Goal: Information Seeking & Learning: Understand process/instructions

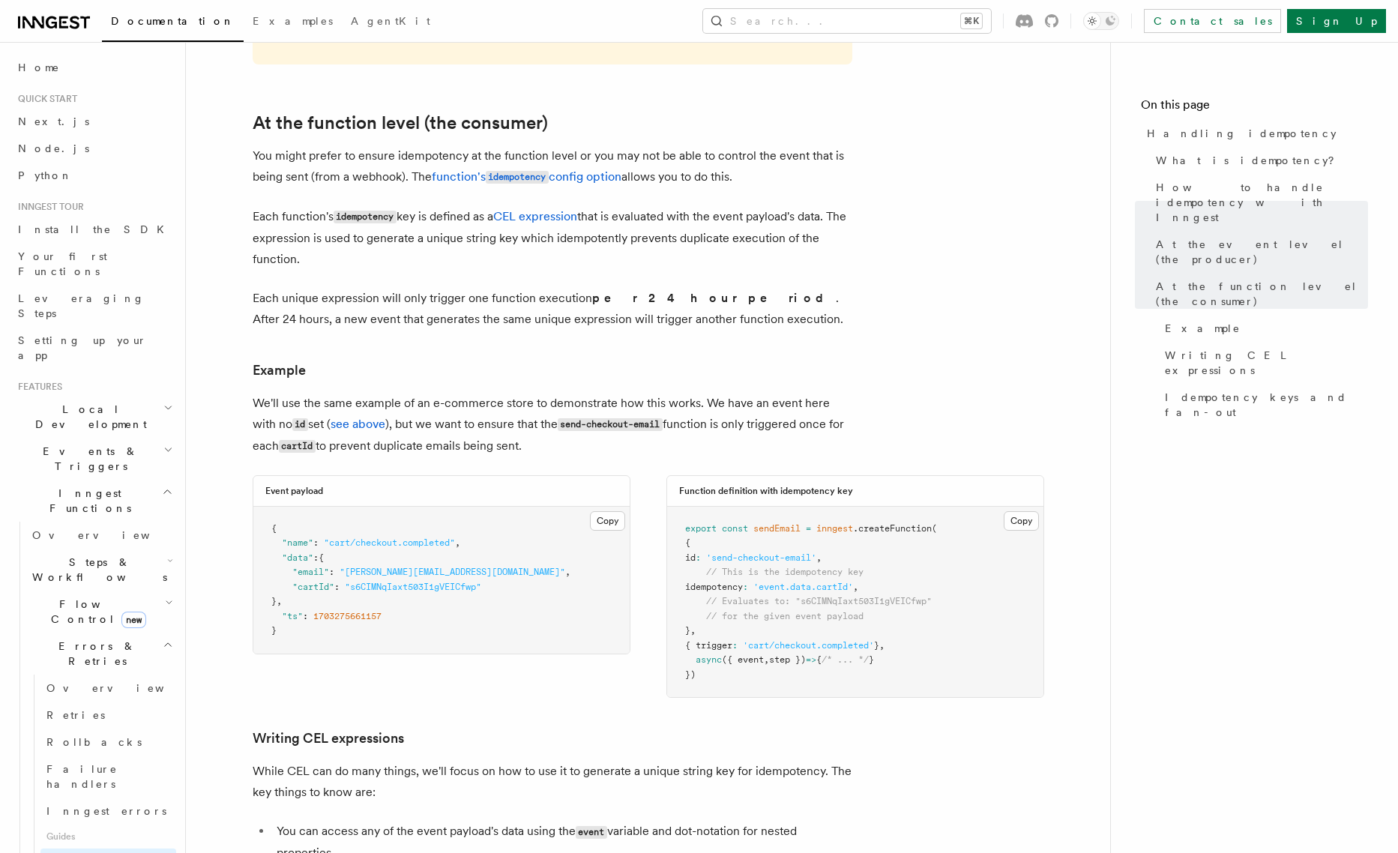
scroll to position [1712, 0]
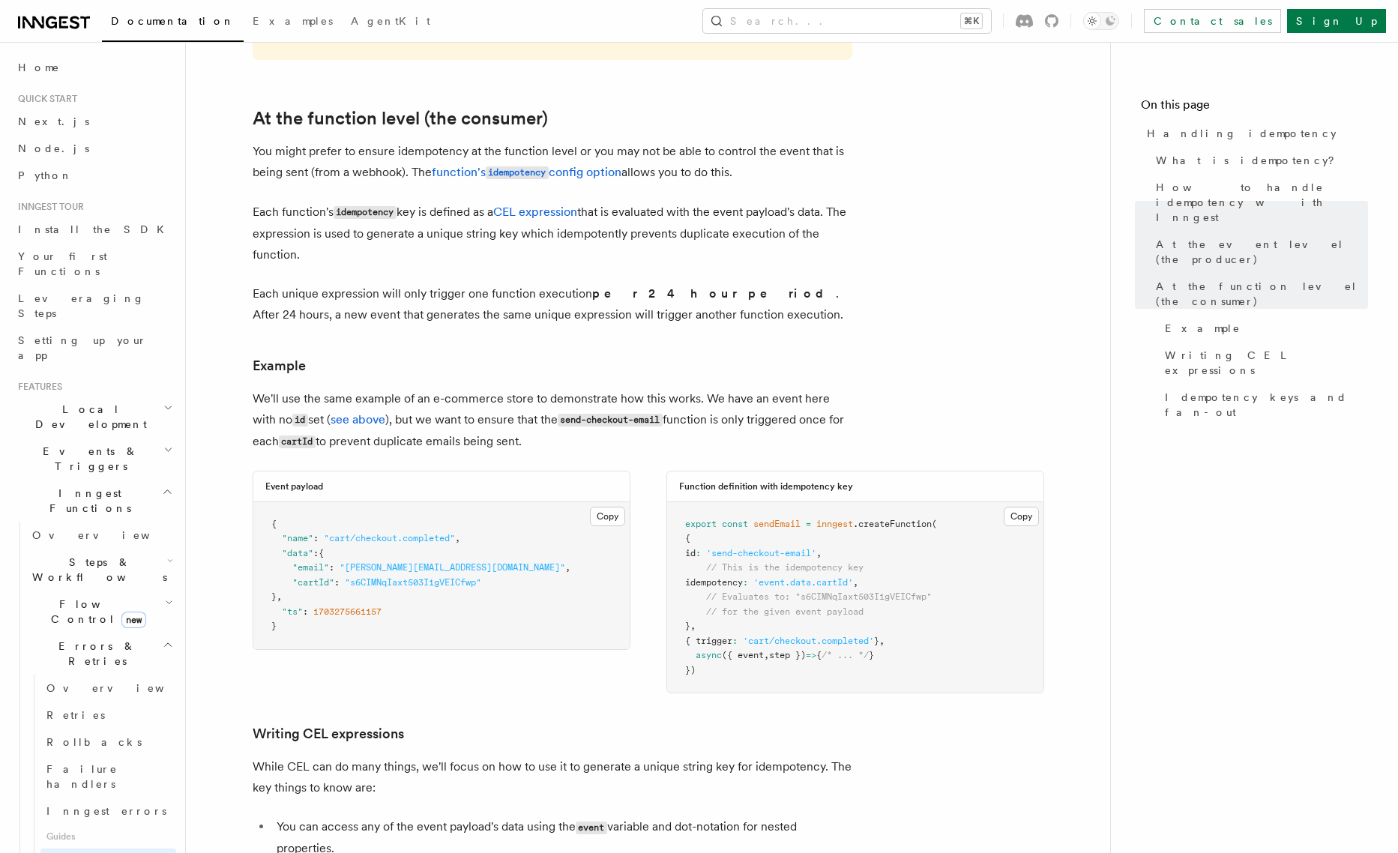
click at [674, 687] on article "Features Inngest Functions Errors & Retries Handling idempotency Ensuring that …" at bounding box center [648, 142] width 876 height 3576
click at [495, 388] on p "We'll use the same example of an e-commerce store to demonstrate how this works…" at bounding box center [552, 420] width 599 height 64
click at [476, 296] on p "Each unique expression will only trigger one function execution per 24 hour per…" at bounding box center [552, 304] width 599 height 42
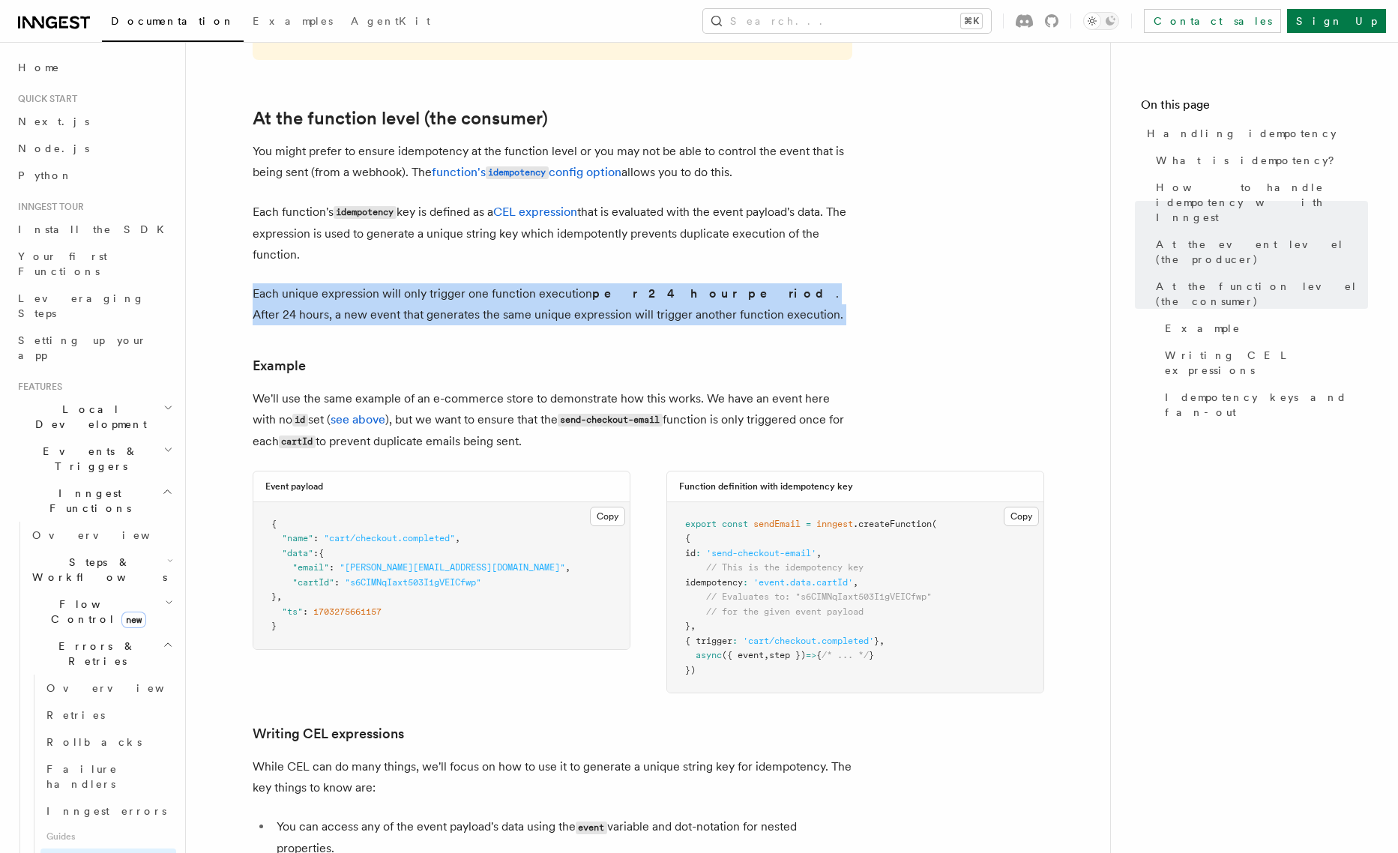
click at [491, 299] on p "Each unique expression will only trigger one function execution per 24 hour per…" at bounding box center [552, 304] width 599 height 42
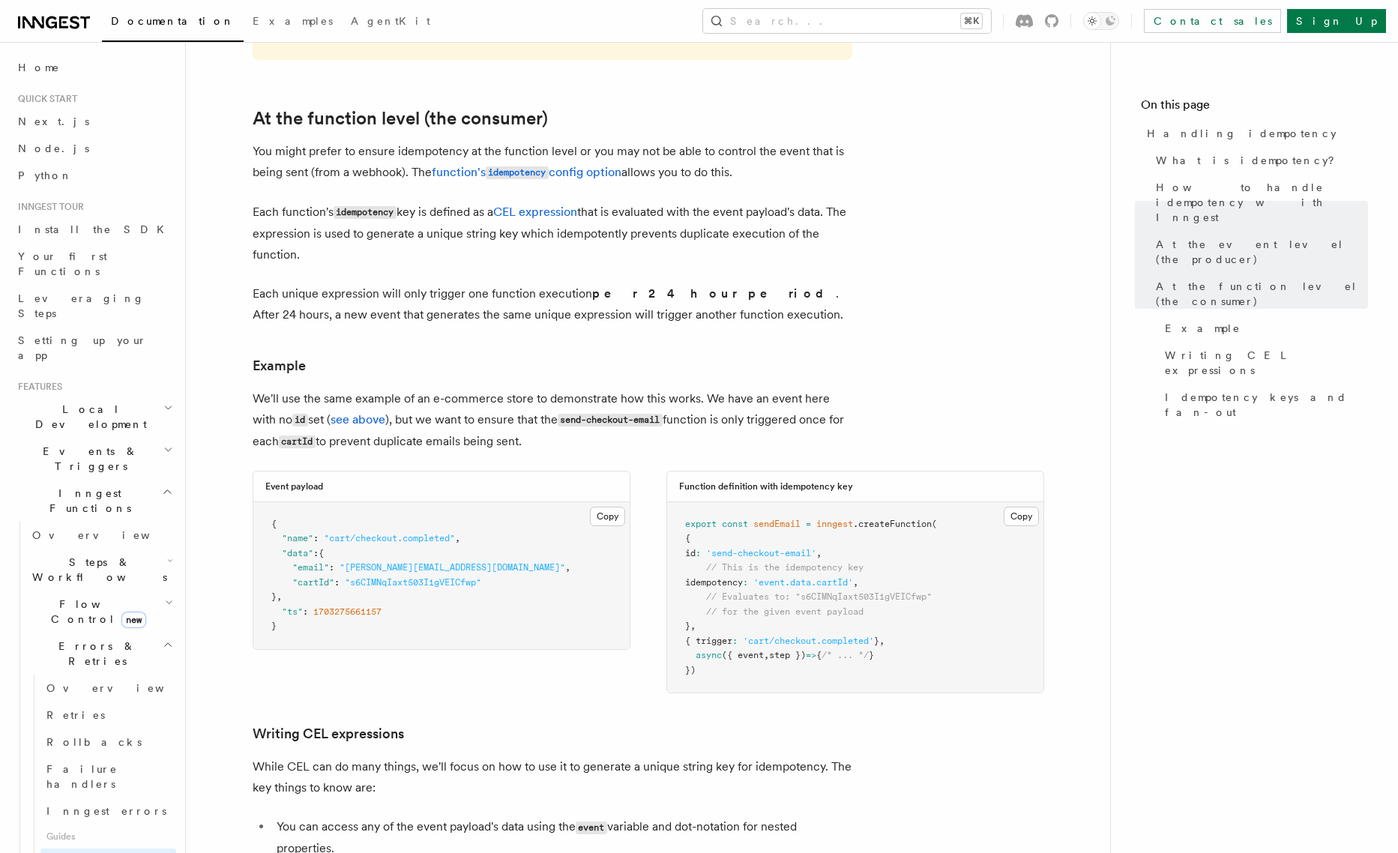
click at [492, 297] on p "Each unique expression will only trigger one function execution per 24 hour per…" at bounding box center [552, 304] width 599 height 42
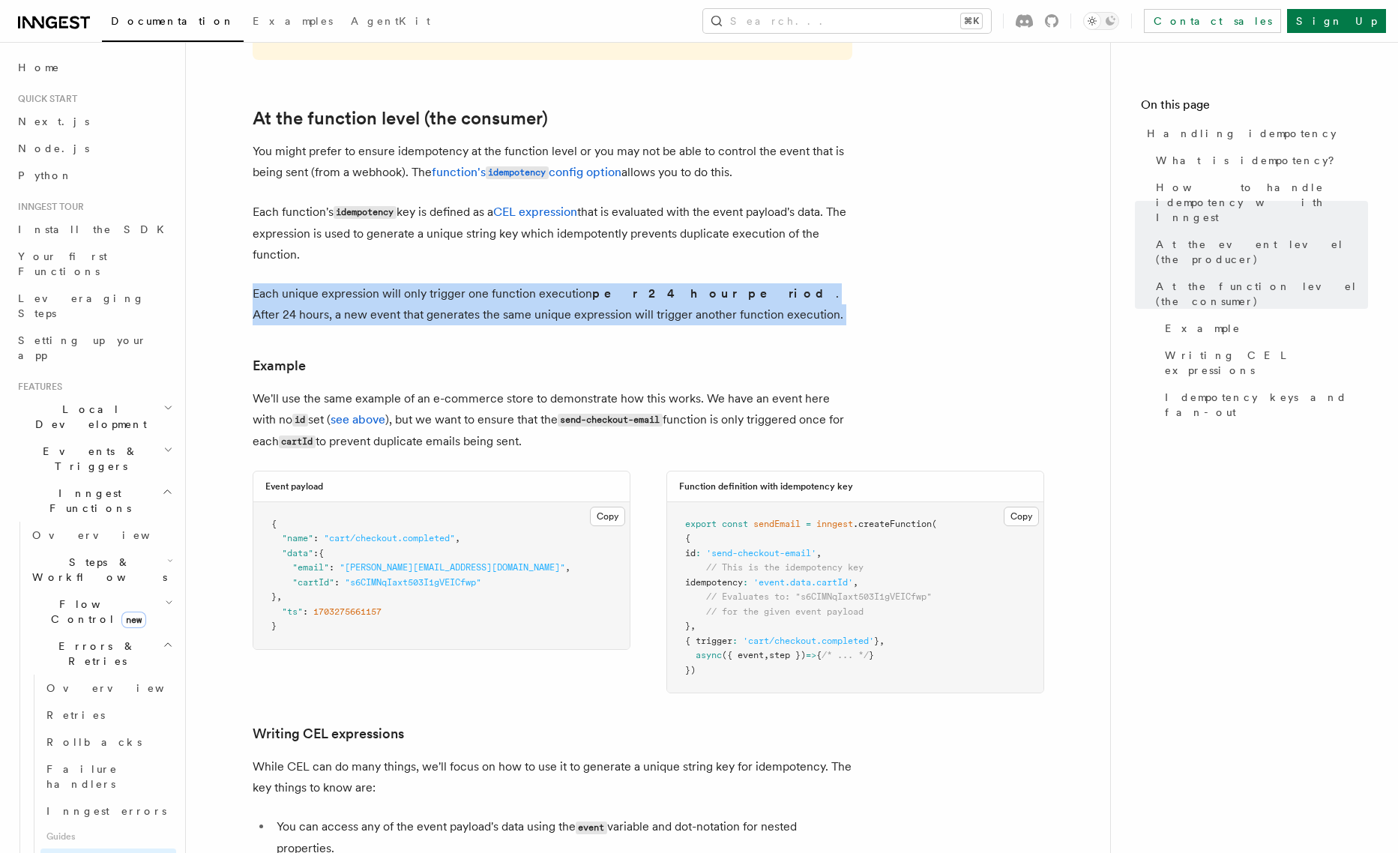
click at [492, 297] on p "Each unique expression will only trigger one function execution per 24 hour per…" at bounding box center [552, 304] width 599 height 42
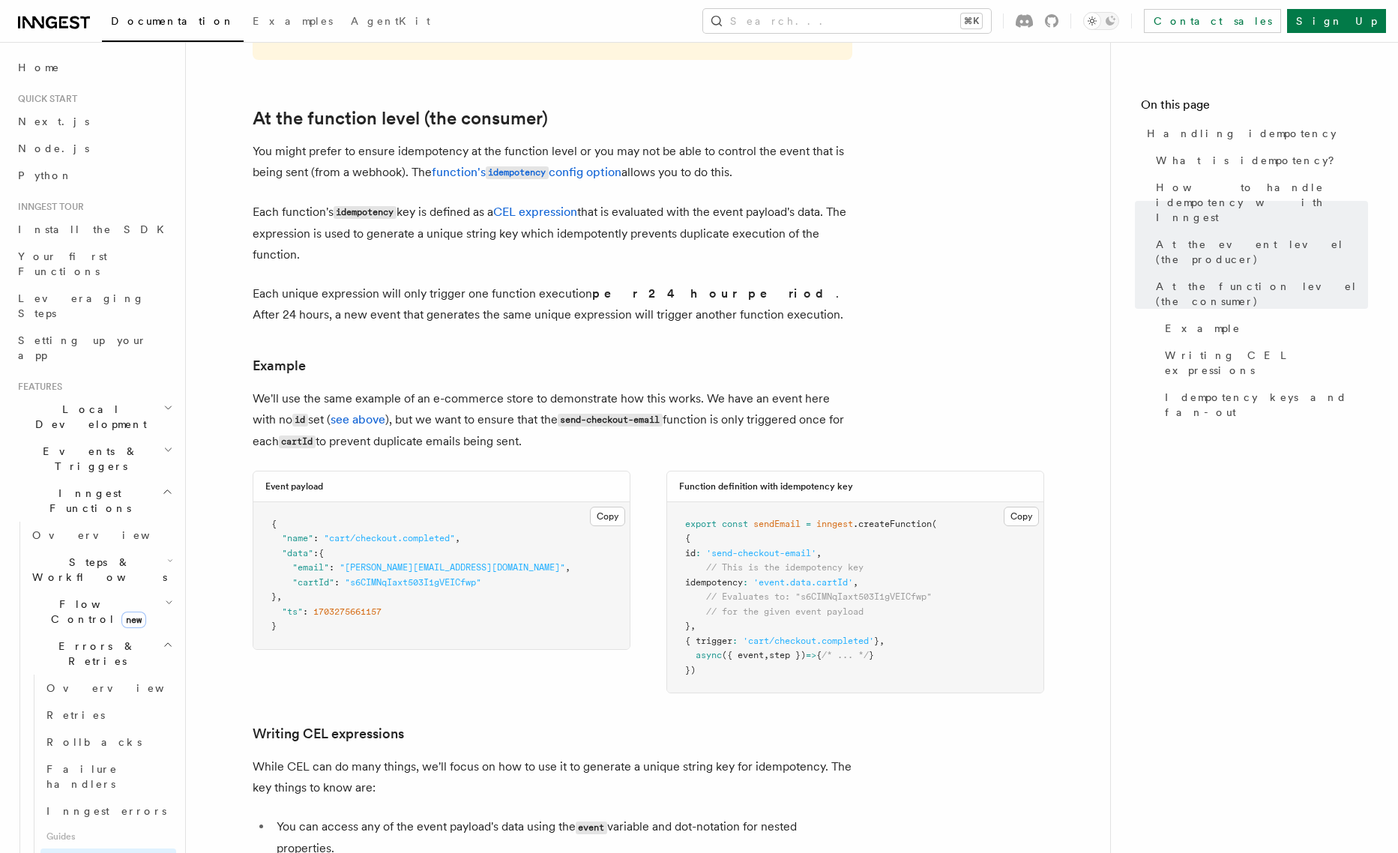
click at [577, 355] on h3 "Example" at bounding box center [552, 365] width 599 height 21
click at [464, 289] on p "Each unique expression will only trigger one function execution per 24 hour per…" at bounding box center [552, 304] width 599 height 42
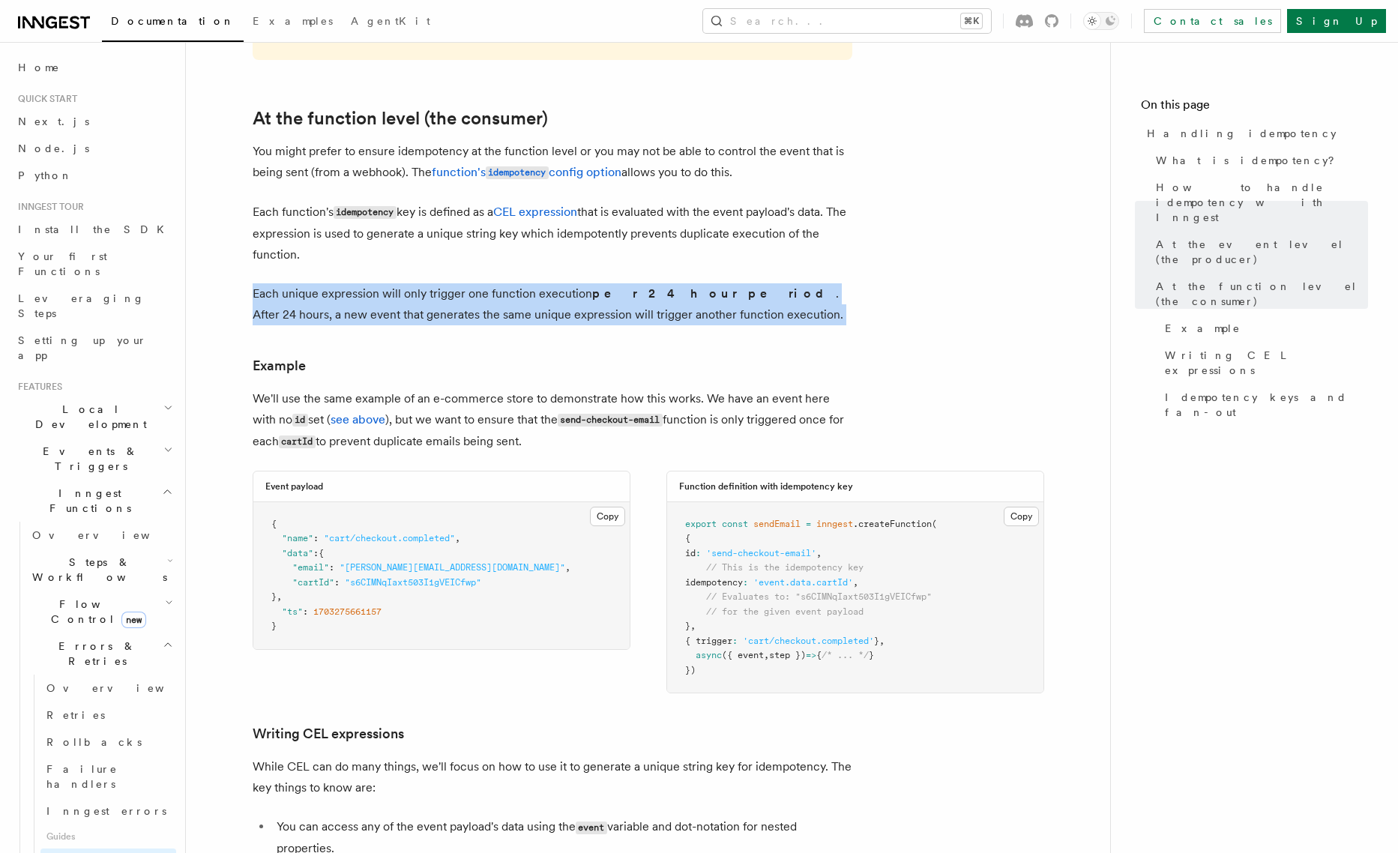
click at [464, 289] on p "Each unique expression will only trigger one function execution per 24 hour per…" at bounding box center [552, 304] width 599 height 42
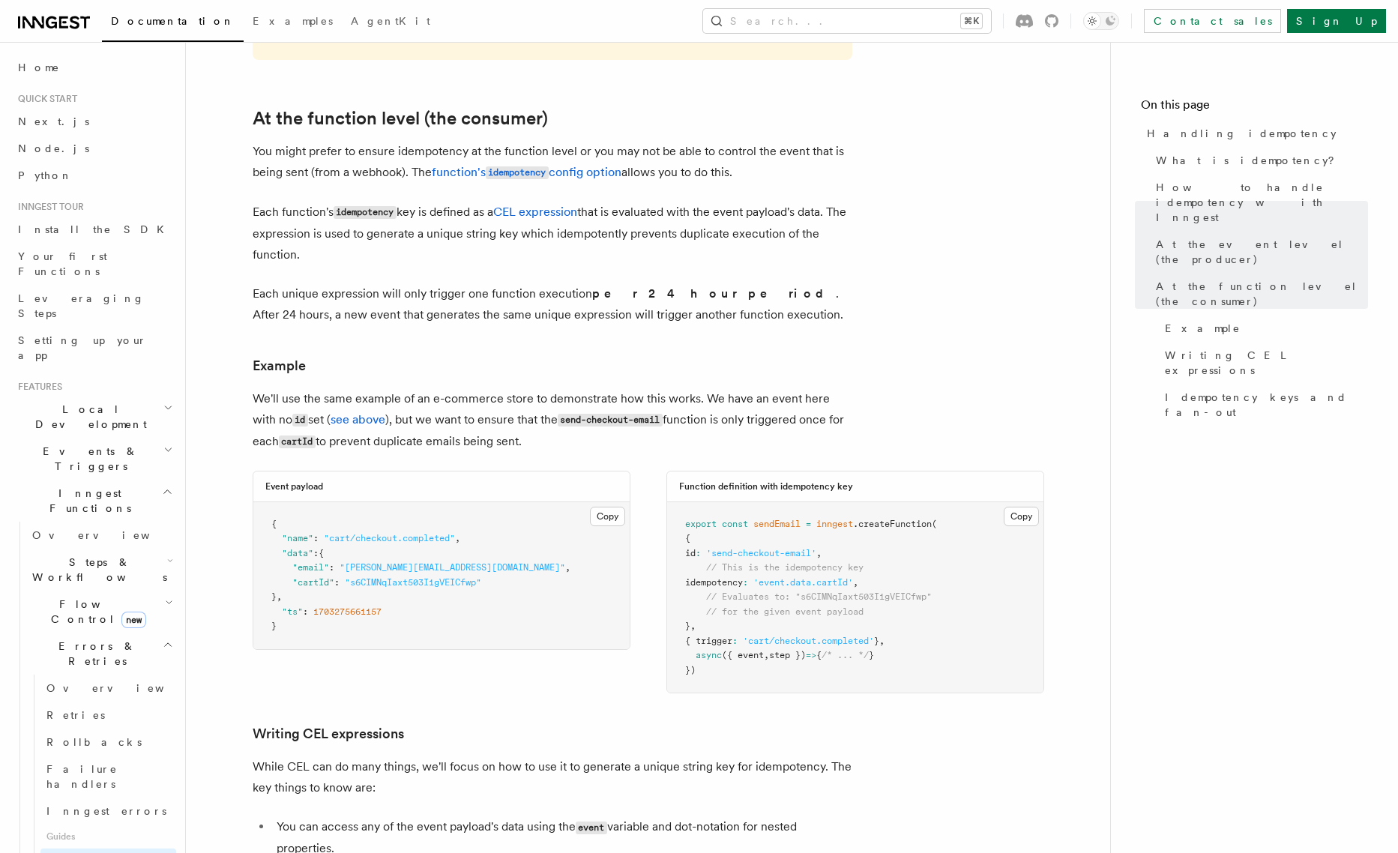
click at [560, 355] on h3 "Example" at bounding box center [552, 365] width 599 height 21
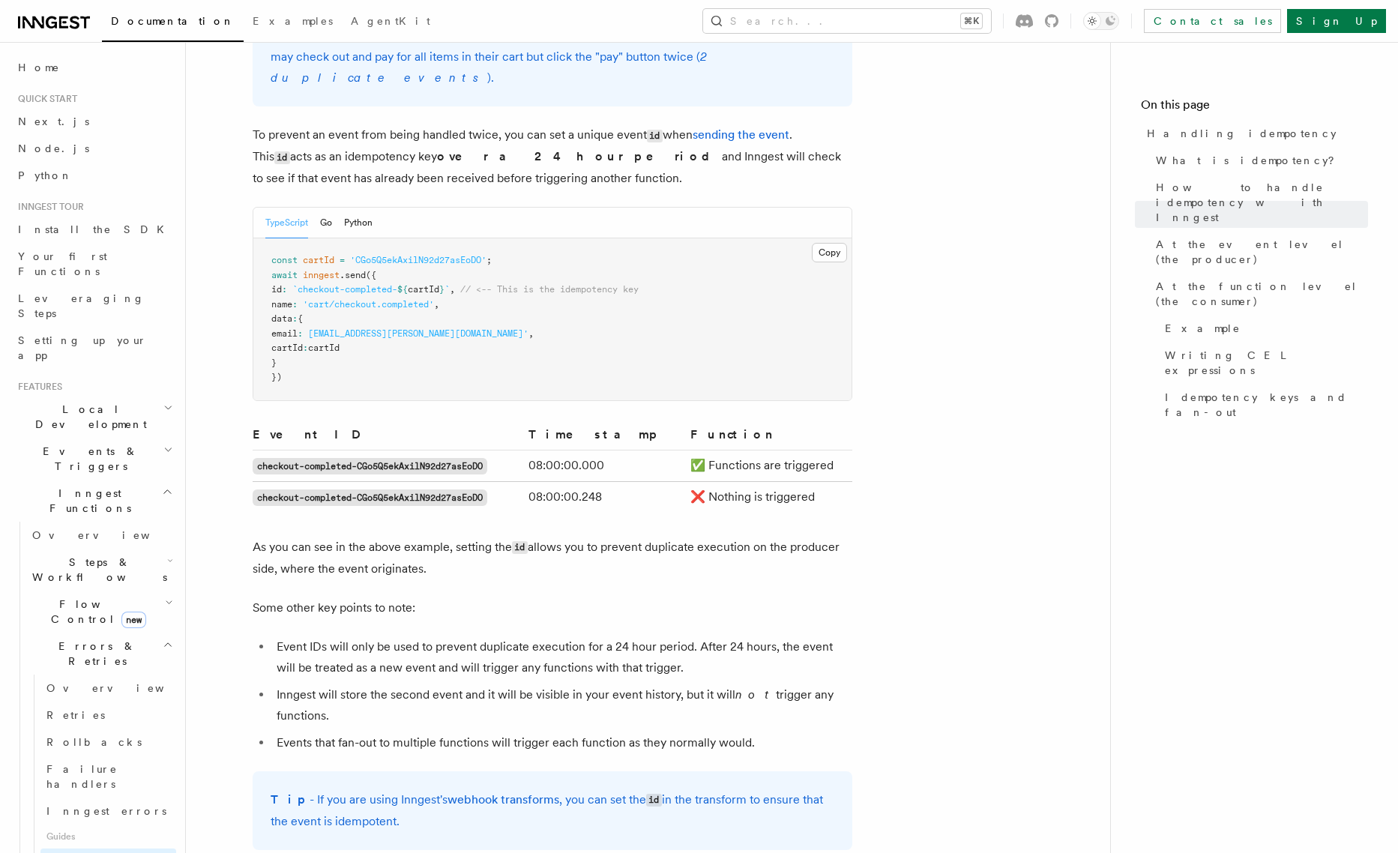
scroll to position [674, 0]
